Goal: Find specific page/section: Find specific page/section

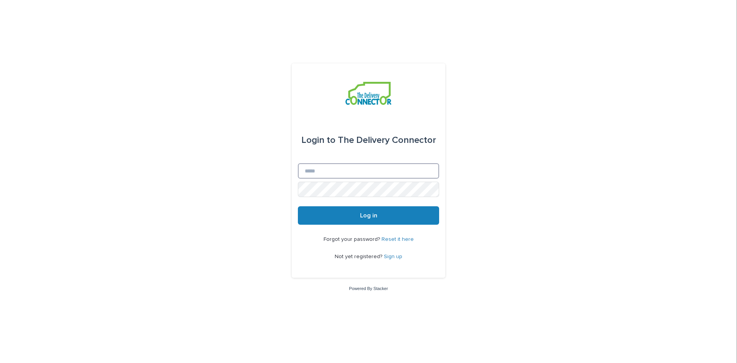
type input "**********"
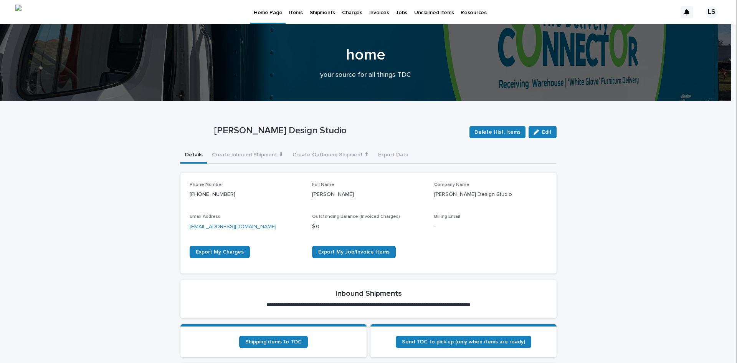
click at [296, 13] on p "Items" at bounding box center [295, 8] width 13 height 16
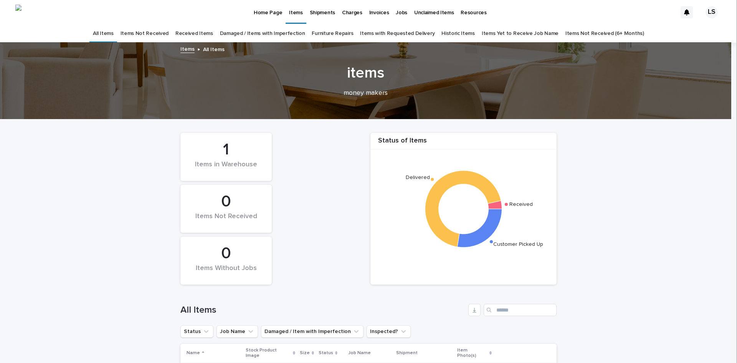
drag, startPoint x: 736, startPoint y: 134, endPoint x: 736, endPoint y: 182, distance: 48.4
click at [736, 182] on iframe at bounding box center [736, 181] width 1 height 363
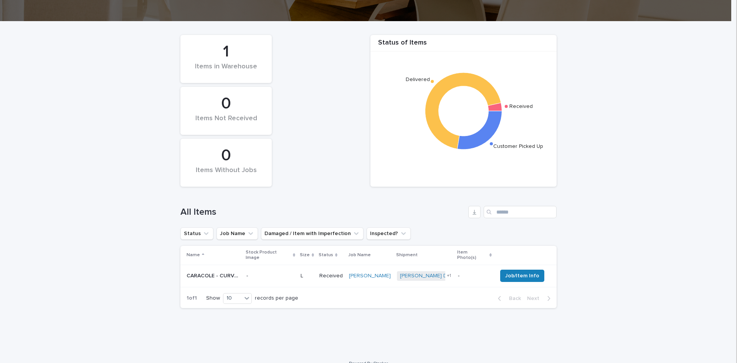
scroll to position [104, 0]
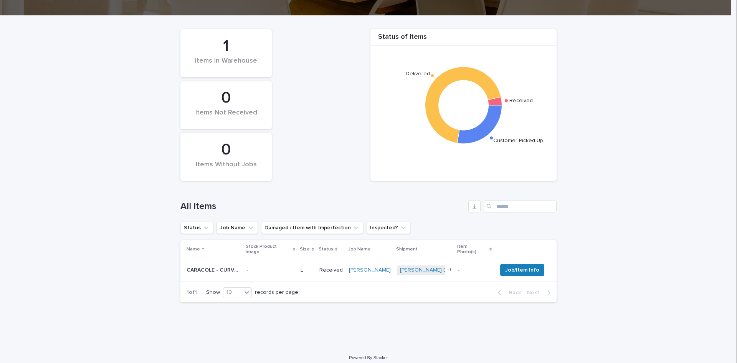
click at [222, 266] on p "CARACOLE - CURVED SOFA | 64117" at bounding box center [214, 269] width 55 height 8
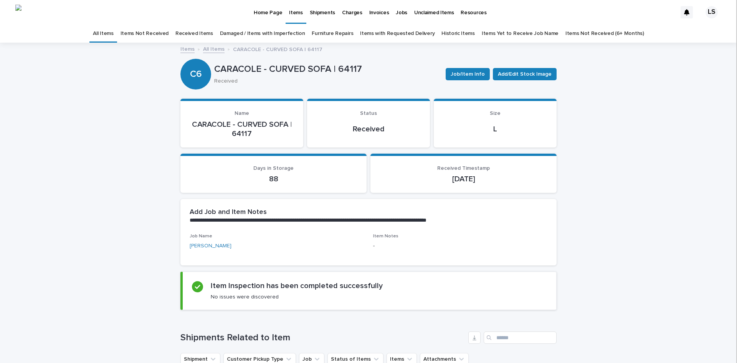
drag, startPoint x: 736, startPoint y: 126, endPoint x: 736, endPoint y: 222, distance: 95.9
click at [736, 235] on iframe at bounding box center [736, 181] width 1 height 363
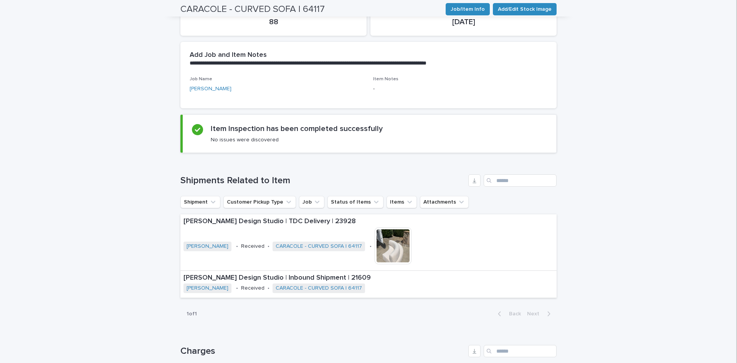
scroll to position [159, 0]
